Goal: Task Accomplishment & Management: Complete application form

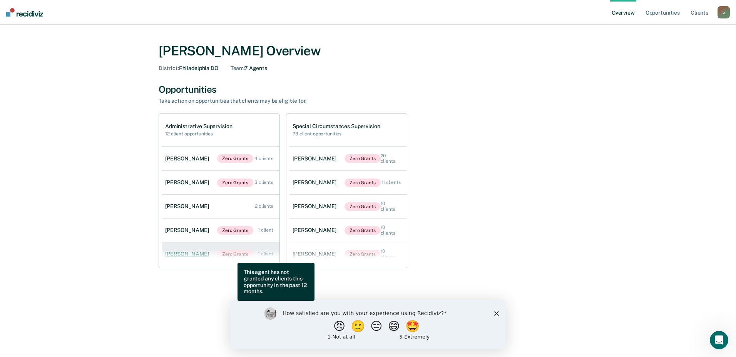
click at [232, 257] on span "Zero Grants" at bounding box center [235, 254] width 36 height 8
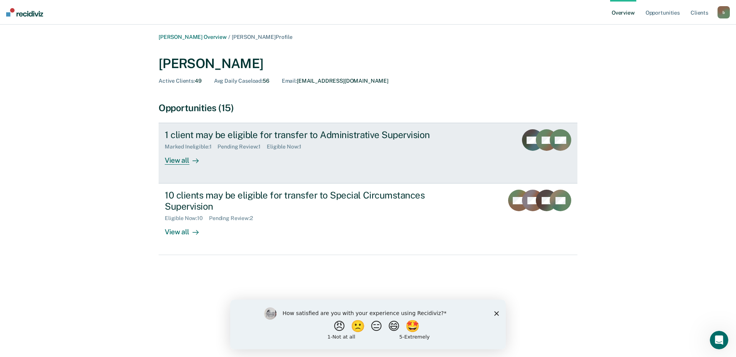
click at [184, 159] on div "View all" at bounding box center [186, 157] width 43 height 15
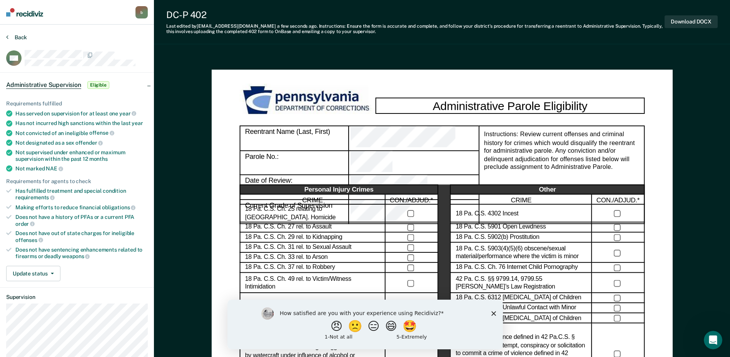
click at [12, 35] on button "Back" at bounding box center [16, 37] width 21 height 7
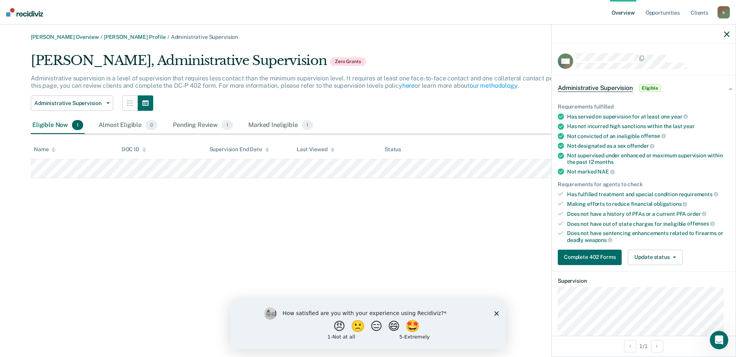
click at [727, 32] on icon "button" at bounding box center [726, 34] width 5 height 5
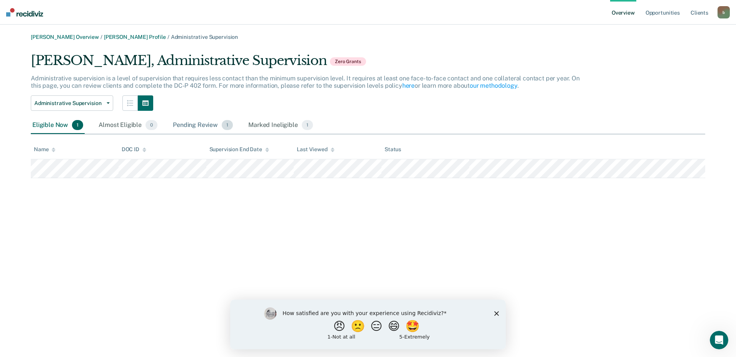
click at [191, 127] on div "Pending Review 1" at bounding box center [202, 125] width 63 height 17
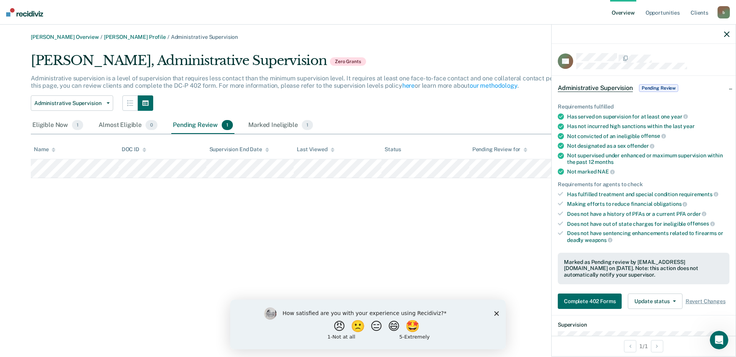
click at [725, 32] on icon "button" at bounding box center [726, 34] width 5 height 5
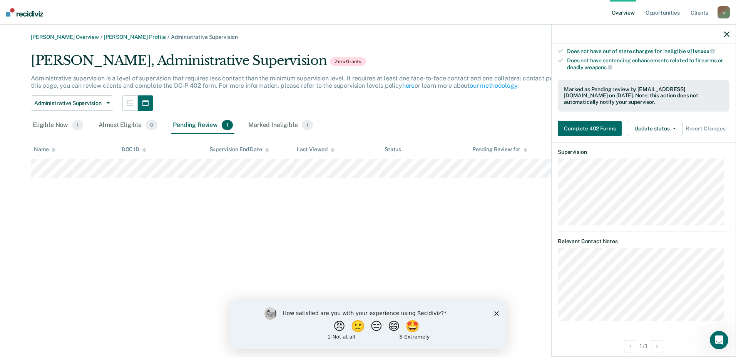
scroll to position [172, 0]
click at [668, 128] on button "Update status" at bounding box center [655, 129] width 54 height 15
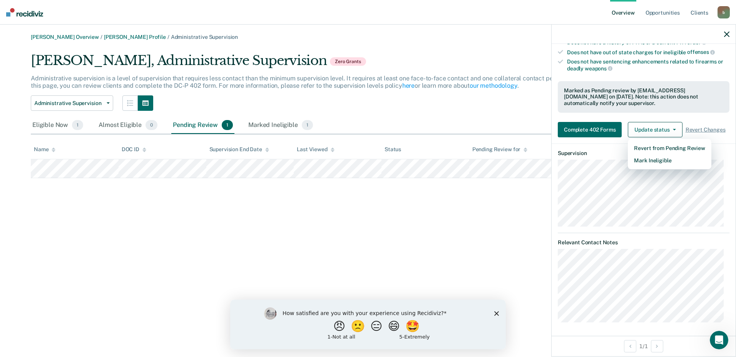
click at [432, 218] on div "[PERSON_NAME] Overview / [PERSON_NAME] Profile / Administrative Supervision [PE…" at bounding box center [368, 183] width 718 height 299
click at [727, 33] on icon "button" at bounding box center [726, 34] width 5 height 5
